Goal: Information Seeking & Learning: Learn about a topic

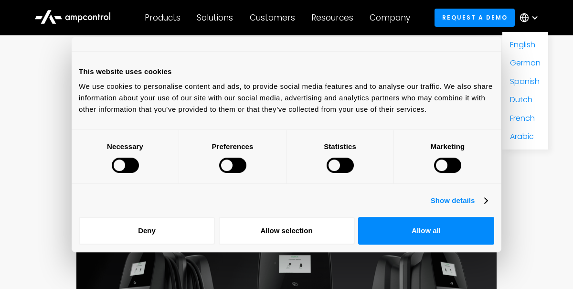
click at [423, 232] on button "Allow all" at bounding box center [426, 231] width 136 height 28
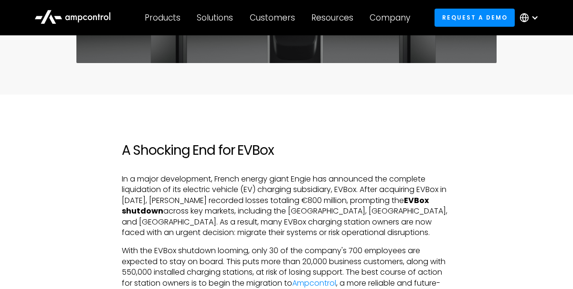
scroll to position [348, 0]
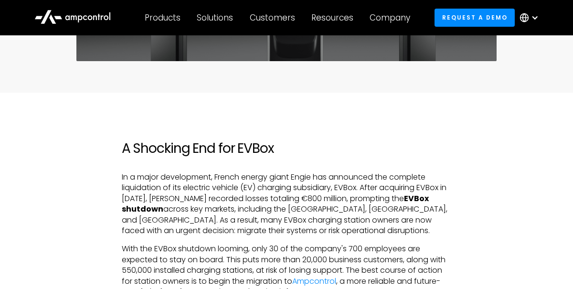
click at [528, 18] on icon at bounding box center [524, 18] width 8 height 0
click at [528, 65] on link "German" at bounding box center [525, 62] width 31 height 11
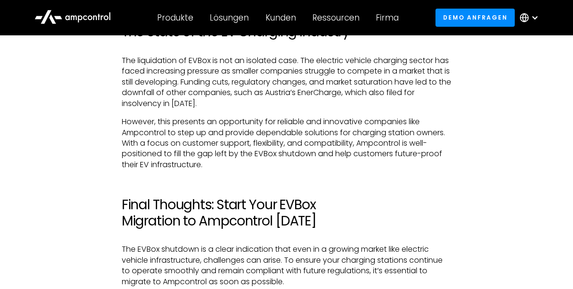
scroll to position [1846, 0]
click at [175, 16] on div "Produkte" at bounding box center [175, 17] width 36 height 10
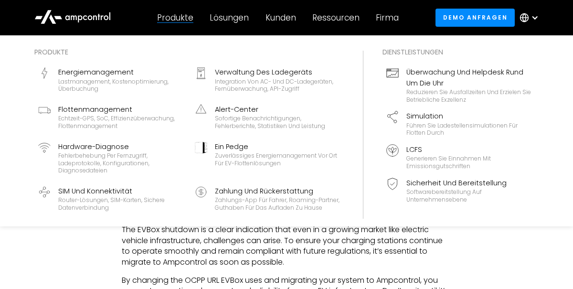
scroll to position [1856, 0]
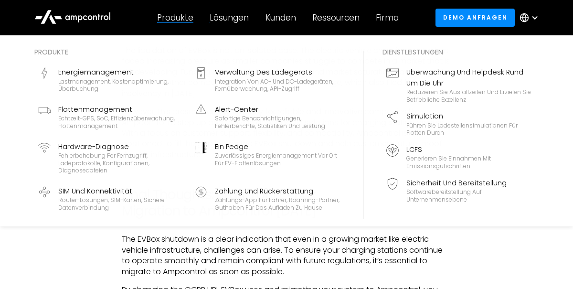
click at [222, 14] on div "Lösungen" at bounding box center [229, 17] width 39 height 10
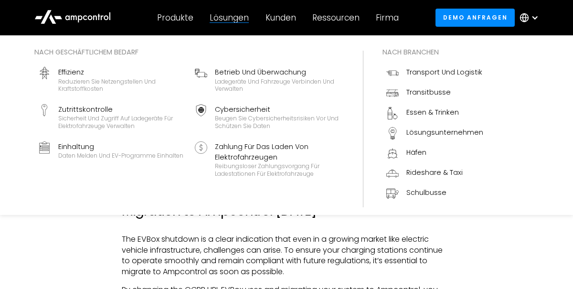
click at [229, 16] on div "Lösungen" at bounding box center [229, 17] width 39 height 10
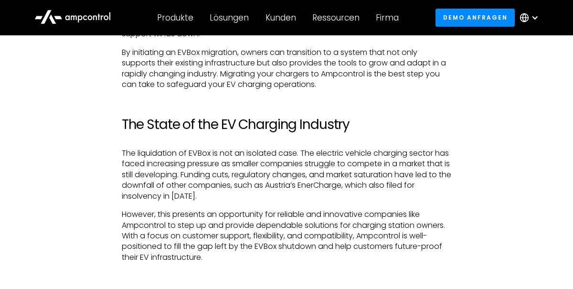
scroll to position [1754, 0]
click at [338, 19] on div "Ressourcen" at bounding box center [335, 17] width 47 height 10
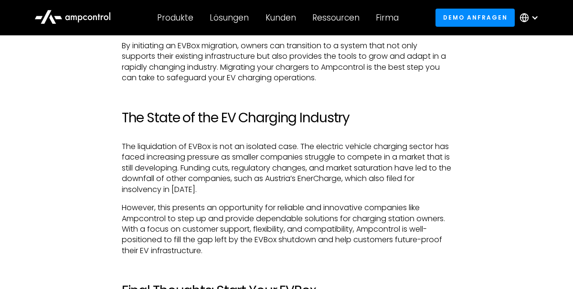
scroll to position [1756, 0]
